Goal: Task Accomplishment & Management: Use online tool/utility

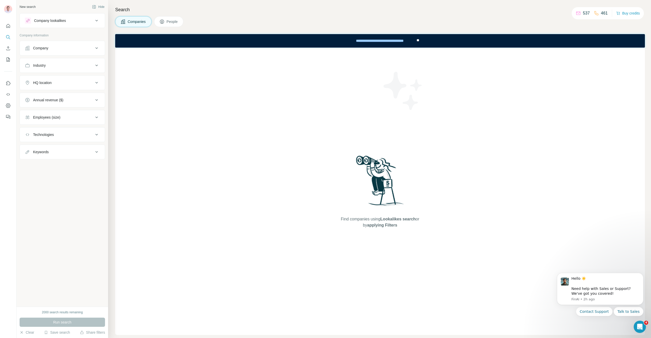
click at [173, 23] on span "People" at bounding box center [173, 21] width 12 height 5
click at [56, 62] on button "Seniority" at bounding box center [62, 65] width 85 height 12
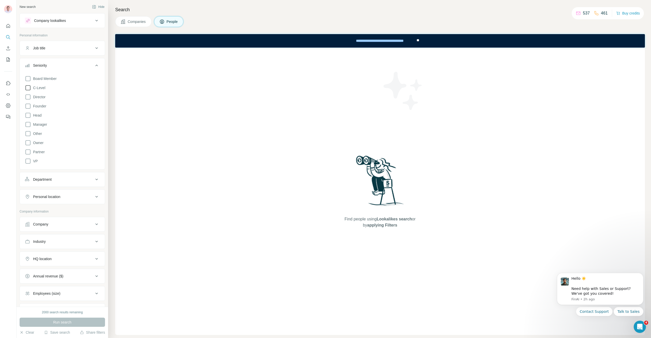
click at [42, 86] on span "C-Level" at bounding box center [38, 87] width 14 height 5
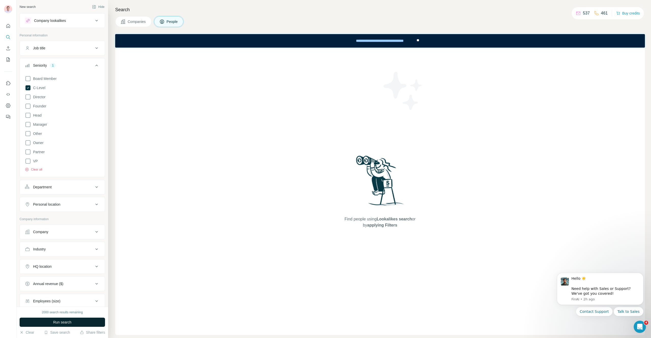
click at [55, 320] on span "Run search" at bounding box center [62, 322] width 18 height 5
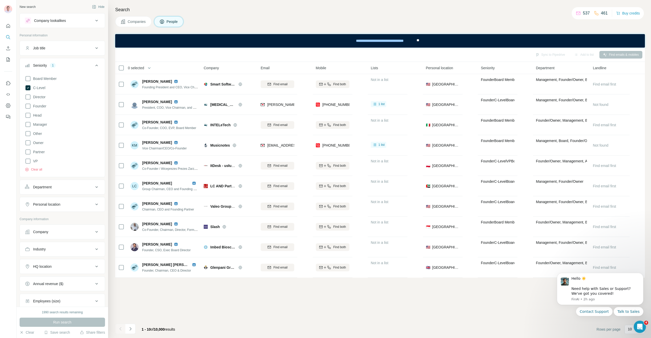
click at [628, 329] on body "Hello ☀️ ​ Need help with Sales or Support? We've got you covered! FinAI • 2h a…" at bounding box center [601, 300] width 98 height 65
click at [628, 331] on body "Hello ☀️ ​ Need help with Sales or Support? We've got you covered! FinAI • 2h a…" at bounding box center [601, 300] width 98 height 65
click at [643, 274] on icon "Dismiss notification" at bounding box center [642, 275] width 2 height 2
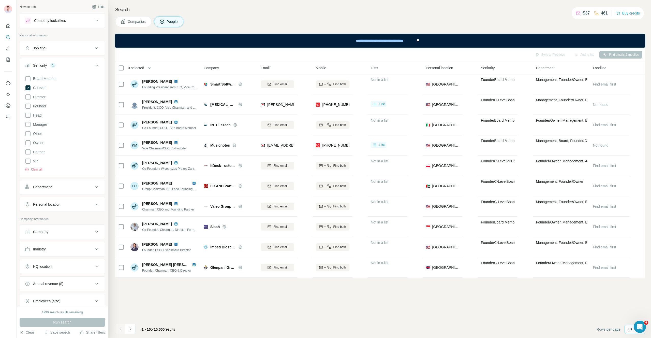
click at [631, 331] on p "10" at bounding box center [630, 328] width 4 height 5
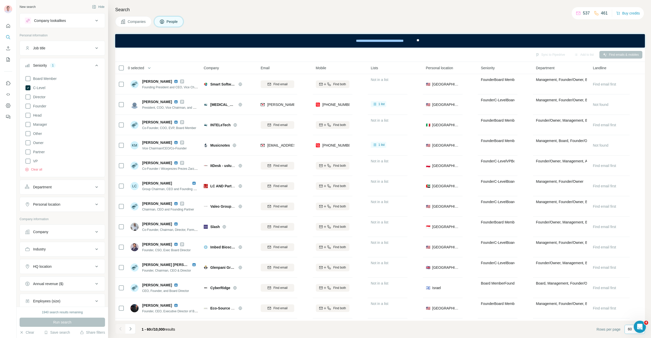
click at [631, 329] on p "60" at bounding box center [630, 328] width 4 height 5
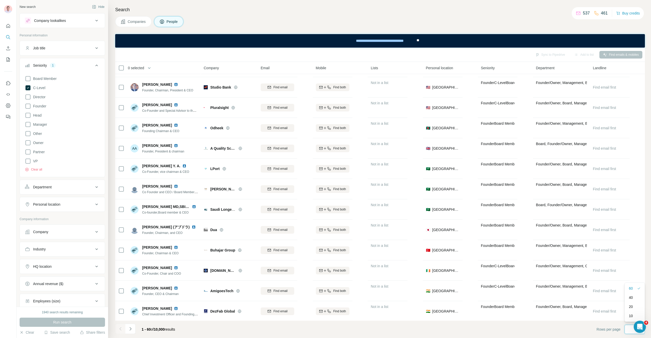
scroll to position [975, 0]
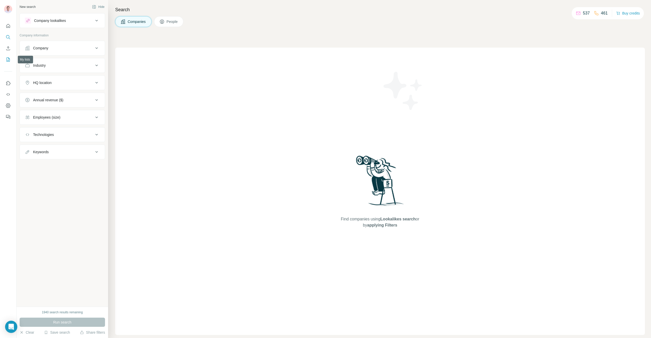
click at [7, 61] on icon "My lists" at bounding box center [8, 59] width 5 height 5
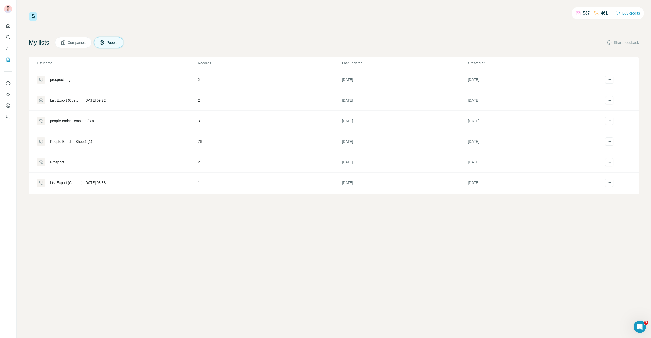
click at [61, 81] on div "prospectiung" at bounding box center [60, 79] width 20 height 5
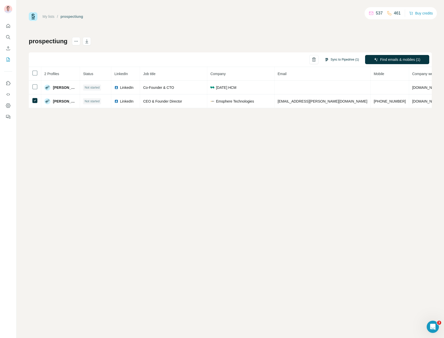
click at [340, 58] on button "Sync to Pipedrive (1)" at bounding box center [341, 60] width 41 height 8
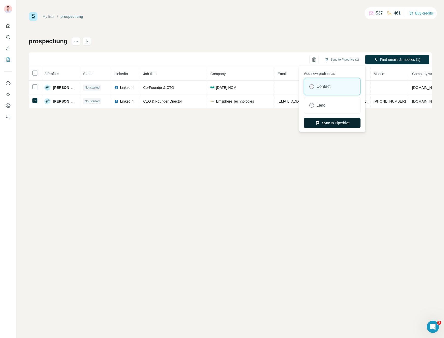
click at [328, 122] on button "Sync to Pipedrive" at bounding box center [332, 123] width 56 height 10
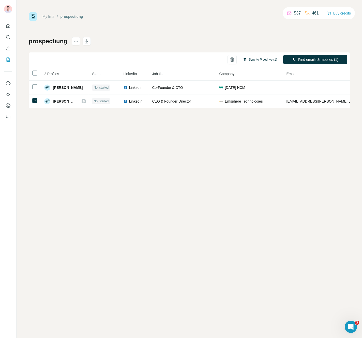
click at [255, 60] on button "Sync to Pipedrive (1)" at bounding box center [259, 60] width 41 height 8
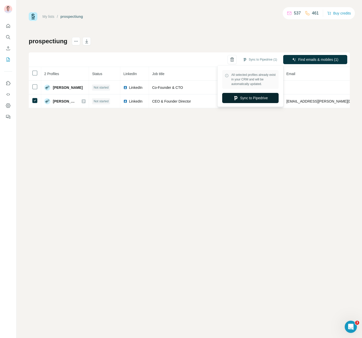
click at [245, 97] on button "Sync to Pipedrive" at bounding box center [250, 98] width 56 height 10
